Goal: Task Accomplishment & Management: Manage account settings

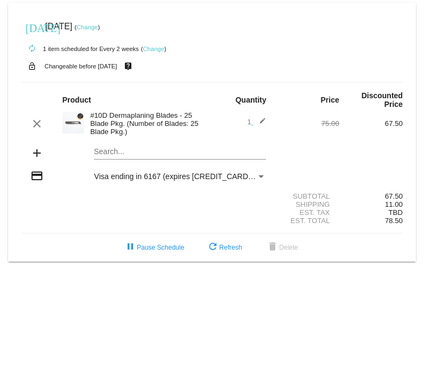
click at [149, 48] on link "Change" at bounding box center [153, 49] width 21 height 7
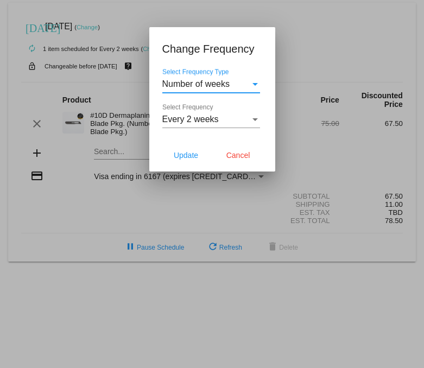
click at [231, 124] on div "Every 2 weeks" at bounding box center [206, 119] width 88 height 10
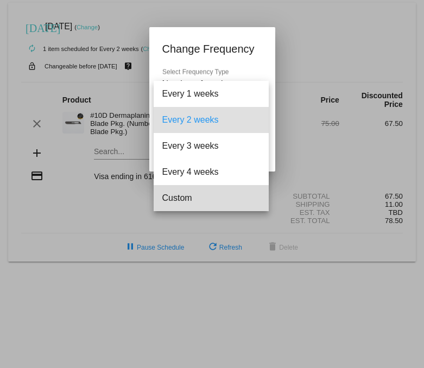
click at [197, 195] on span "Custom" at bounding box center [211, 198] width 98 height 26
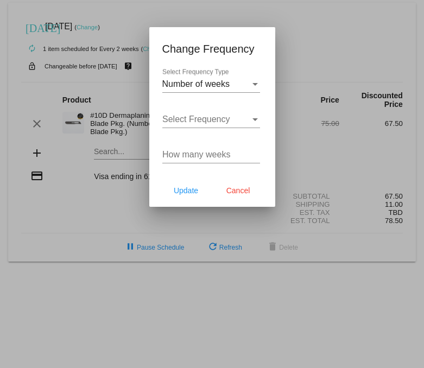
click at [243, 125] on div "Select Frequency Select Frequency" at bounding box center [211, 116] width 98 height 24
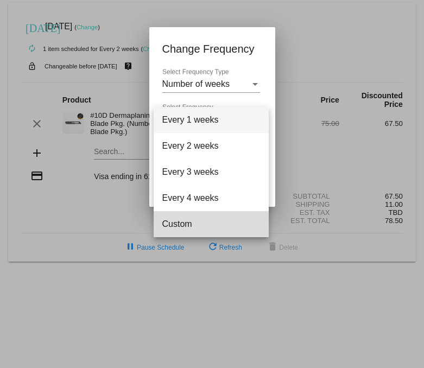
click at [199, 228] on span "Custom" at bounding box center [211, 224] width 98 height 26
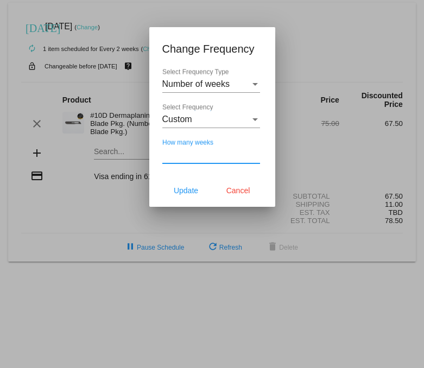
click at [215, 158] on input "How many weeks" at bounding box center [211, 155] width 98 height 10
type input "12"
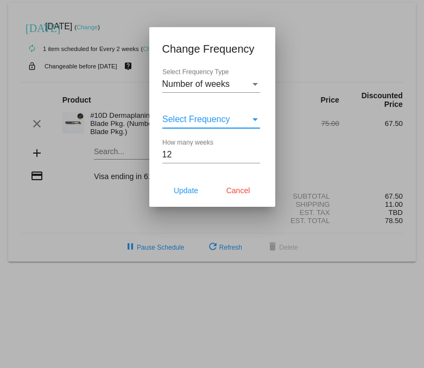
click at [215, 121] on span "Select Frequency" at bounding box center [196, 118] width 68 height 9
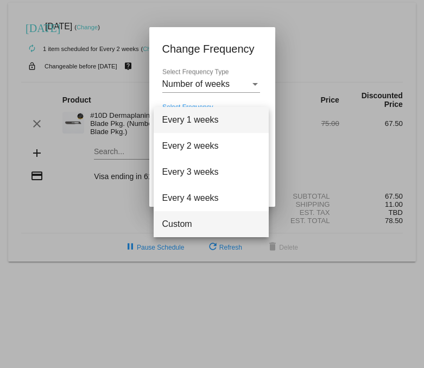
click at [219, 219] on span "Custom" at bounding box center [211, 224] width 98 height 26
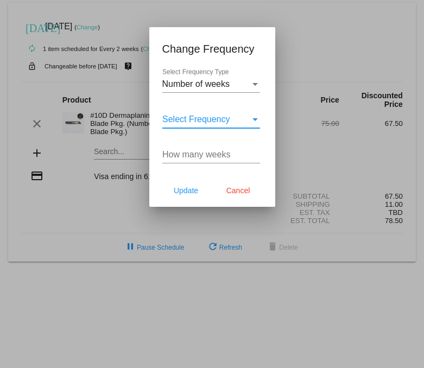
click at [211, 158] on input "How many weeks" at bounding box center [211, 155] width 98 height 10
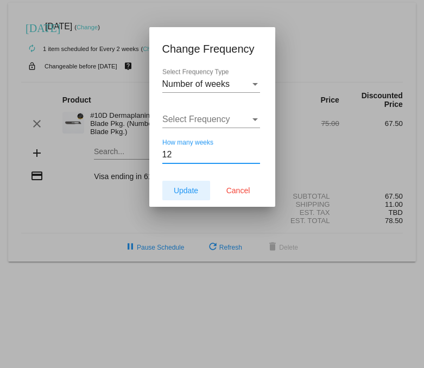
type input "12"
click at [192, 188] on span "Update" at bounding box center [186, 190] width 24 height 9
